Goal: Task Accomplishment & Management: Complete application form

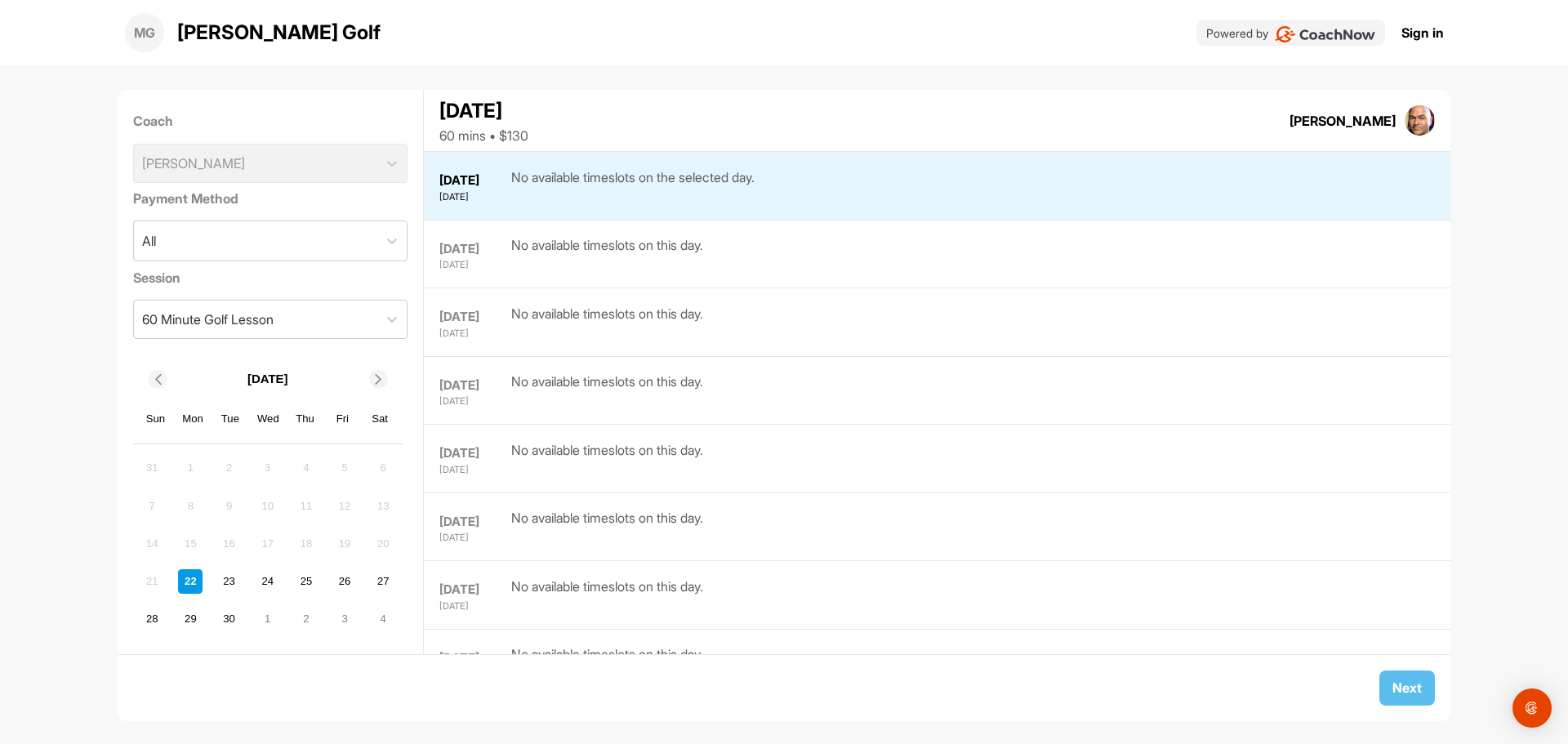
click at [1435, 36] on link "Sign in" at bounding box center [1422, 32] width 43 height 20
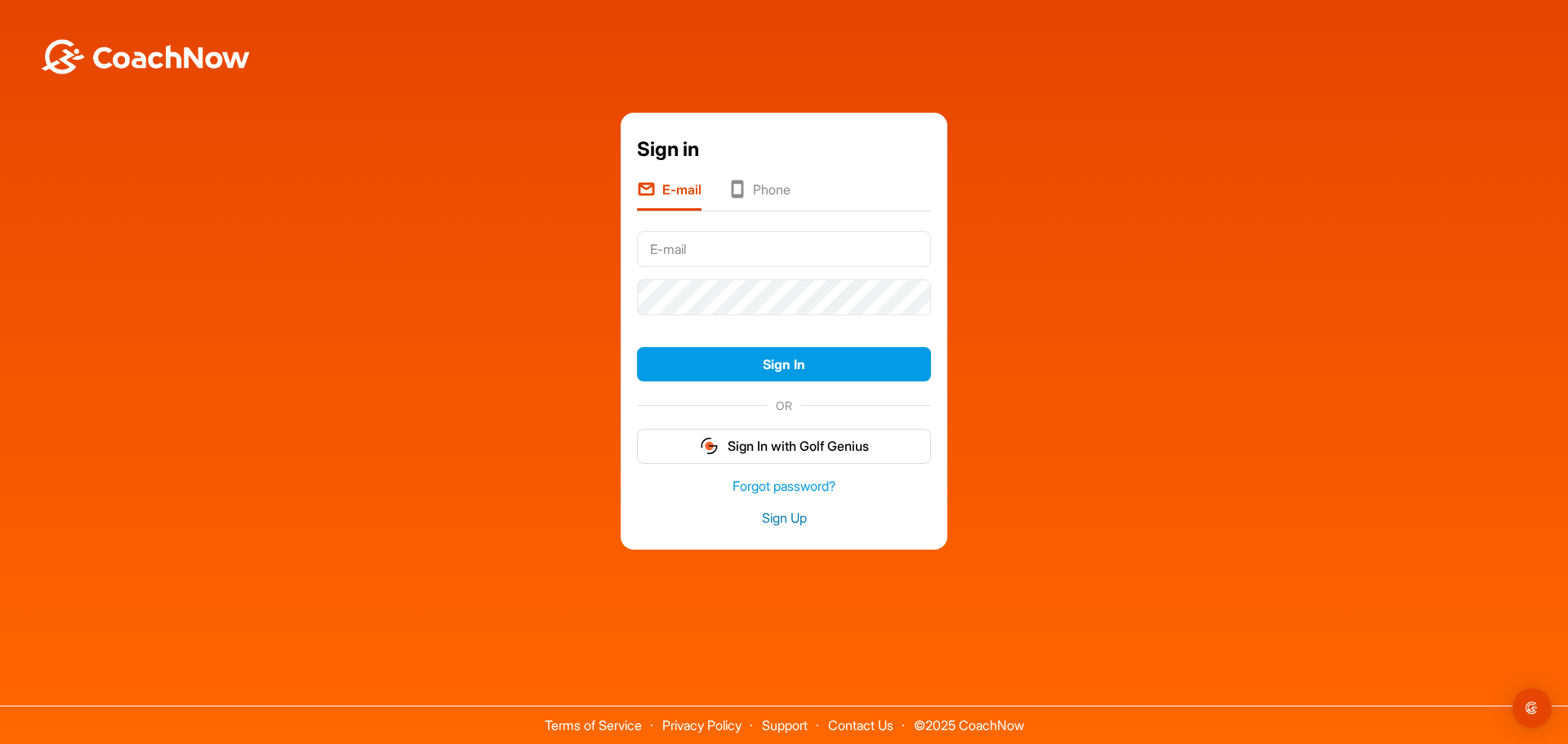
click at [792, 520] on link "Sign Up" at bounding box center [784, 518] width 294 height 19
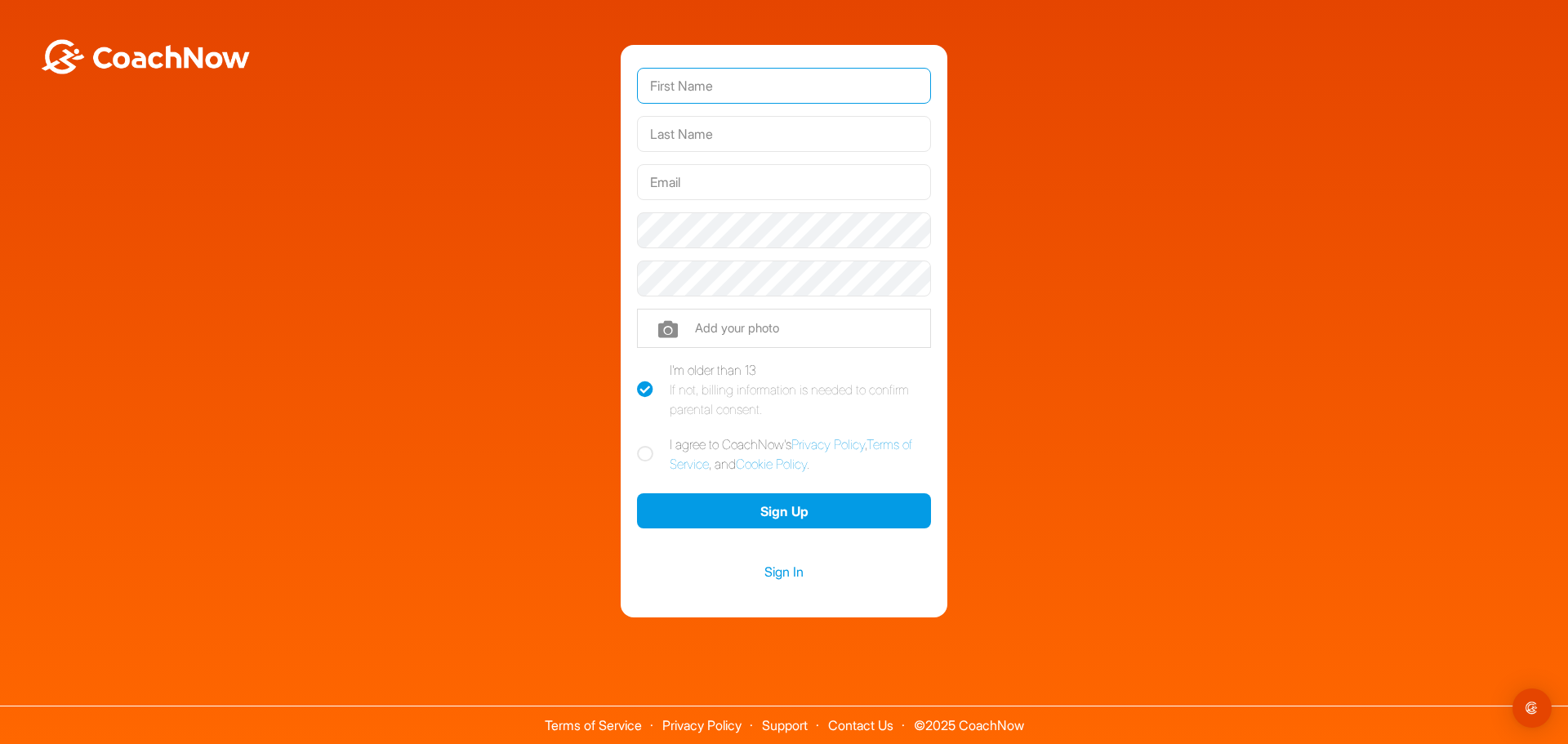
click at [708, 85] on input "text" at bounding box center [784, 86] width 294 height 36
drag, startPoint x: 474, startPoint y: 133, endPoint x: 602, endPoint y: 117, distance: 129.0
click at [602, 117] on div "Phone +1 Phone Number (so your coach can contact you) Add your photo I'm older …" at bounding box center [784, 332] width 1552 height 573
